Goal: Task Accomplishment & Management: Manage account settings

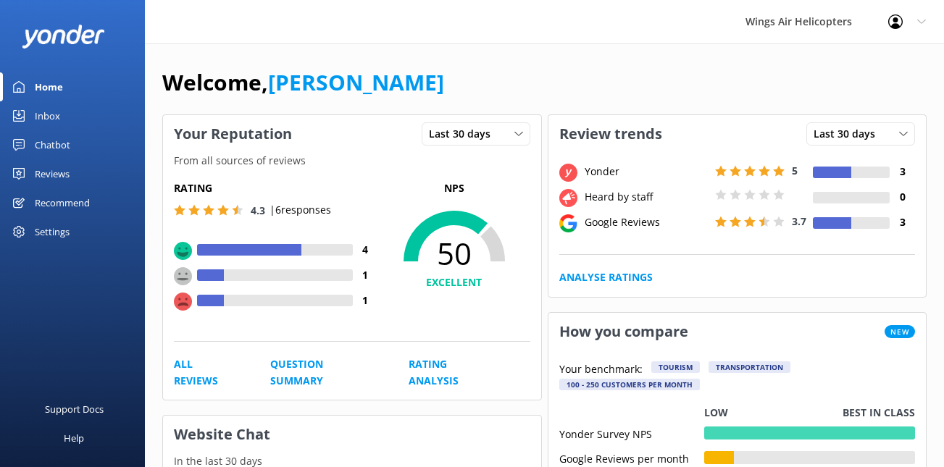
click at [55, 169] on div "Reviews" at bounding box center [52, 173] width 35 height 29
